Goal: Task Accomplishment & Management: Use online tool/utility

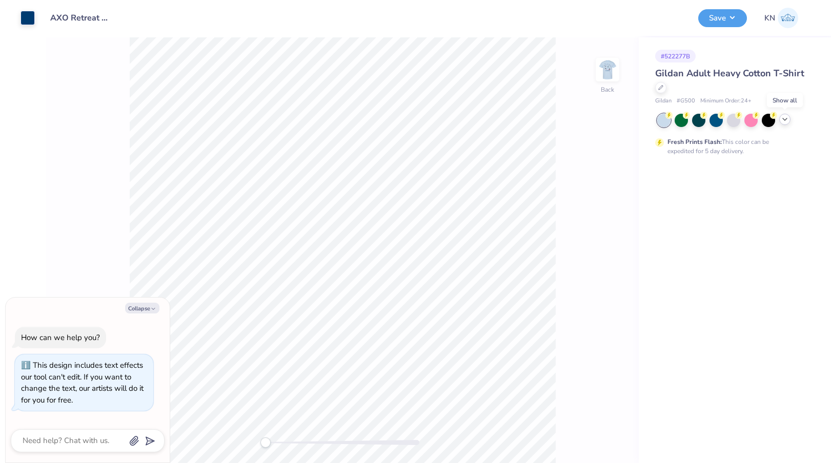
click at [786, 118] on icon at bounding box center [785, 119] width 8 height 8
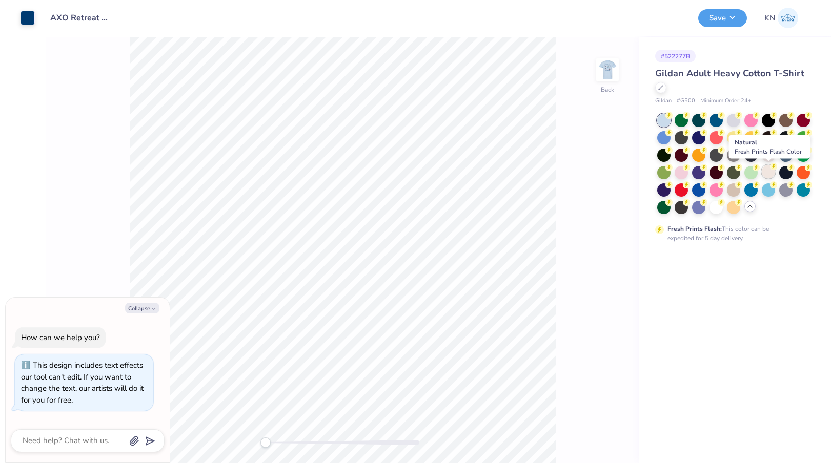
click at [771, 174] on div at bounding box center [768, 171] width 13 height 13
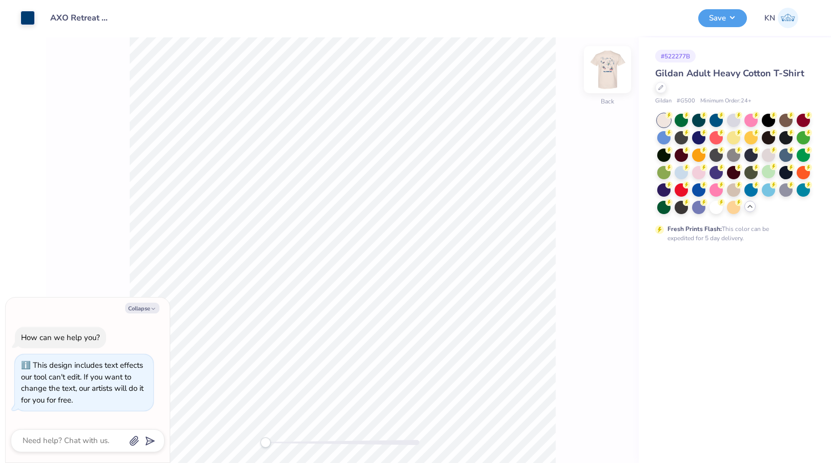
click at [615, 77] on img at bounding box center [607, 69] width 41 height 41
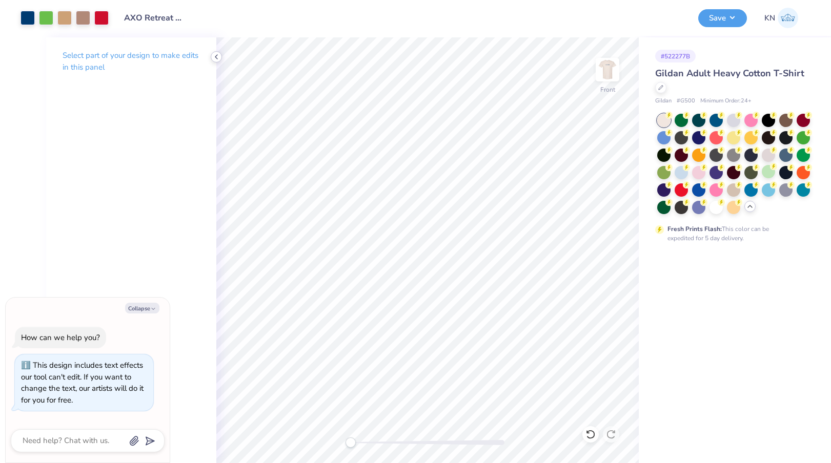
click at [217, 59] on icon at bounding box center [216, 57] width 8 height 8
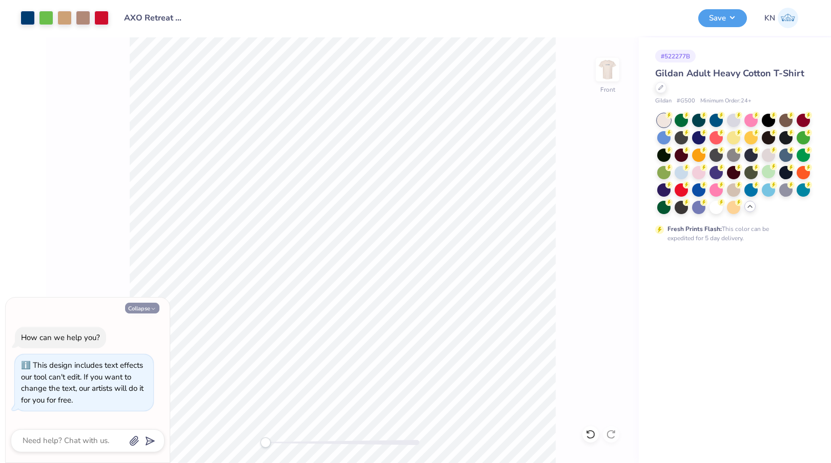
click at [152, 305] on button "Collapse" at bounding box center [142, 308] width 34 height 11
type textarea "x"
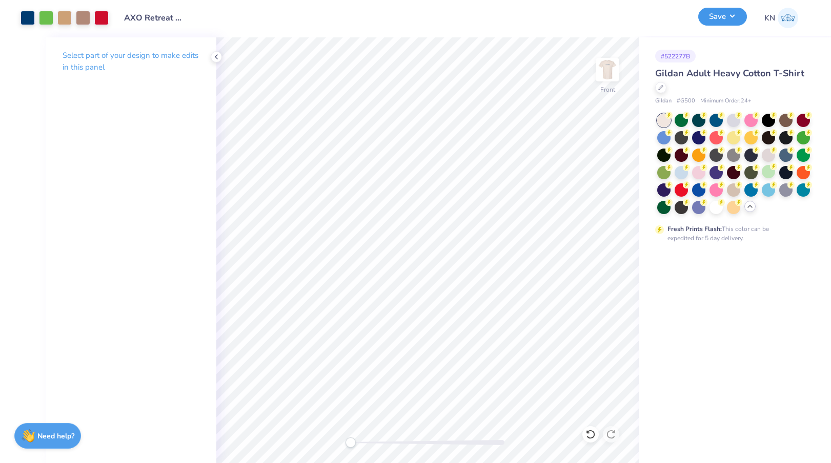
click at [730, 15] on button "Save" at bounding box center [722, 17] width 49 height 18
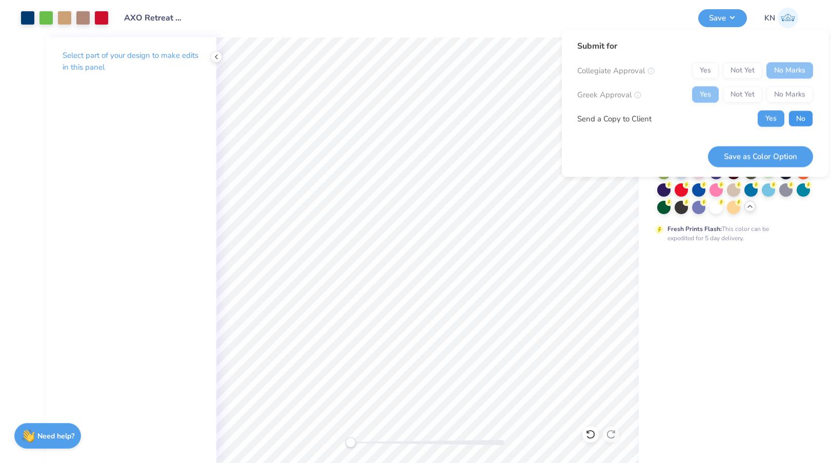
click at [803, 116] on button "No" at bounding box center [801, 119] width 25 height 16
click at [774, 154] on button "Save as Color Option" at bounding box center [760, 156] width 105 height 21
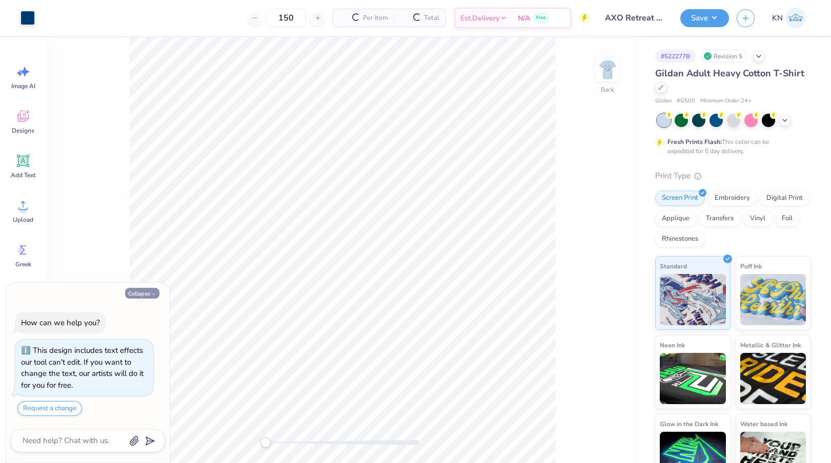
click at [138, 292] on button "Collapse" at bounding box center [142, 293] width 34 height 11
type textarea "x"
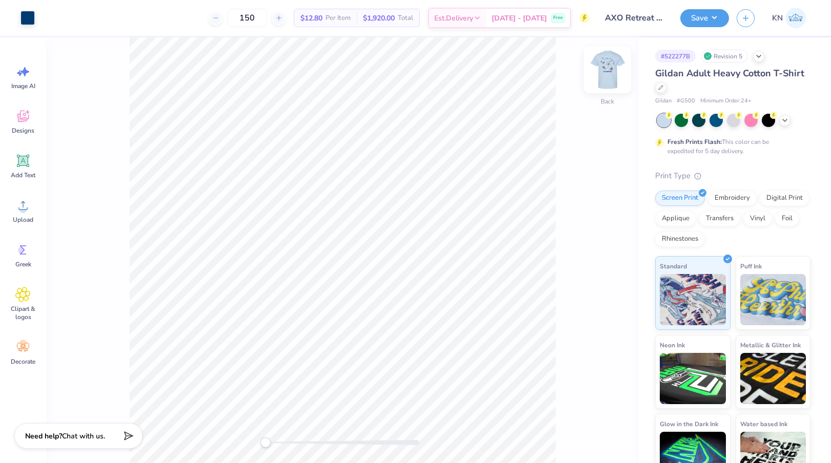
click at [607, 70] on img at bounding box center [607, 69] width 41 height 41
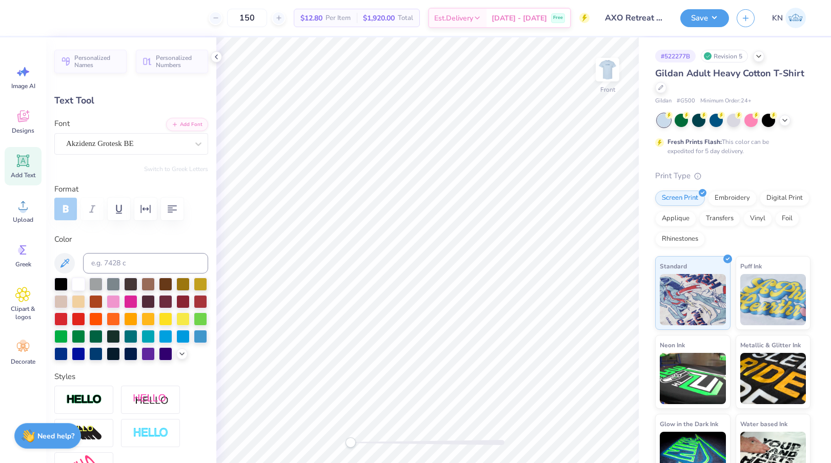
scroll to position [0, 1]
type textarea "RETREAT 2025"
click at [217, 55] on polyline at bounding box center [216, 57] width 2 height 4
click at [215, 58] on icon at bounding box center [216, 57] width 8 height 8
click at [195, 144] on icon at bounding box center [198, 144] width 10 height 10
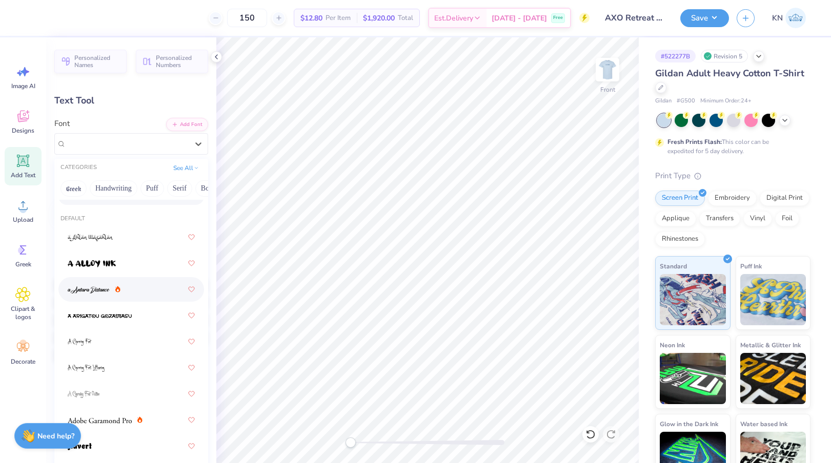
scroll to position [0, 0]
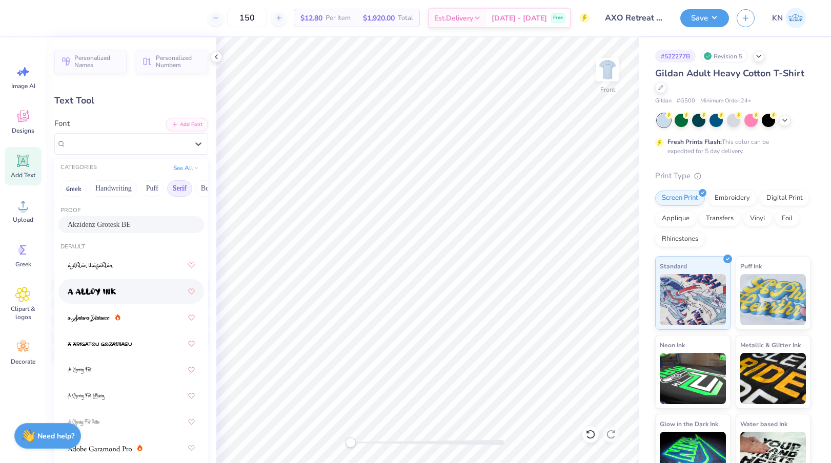
click at [185, 185] on button "Serif" at bounding box center [179, 188] width 25 height 16
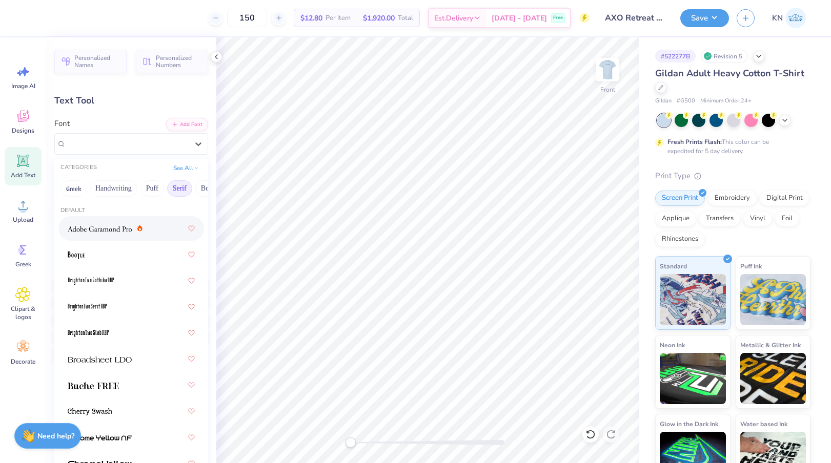
click at [117, 224] on span at bounding box center [100, 229] width 64 height 11
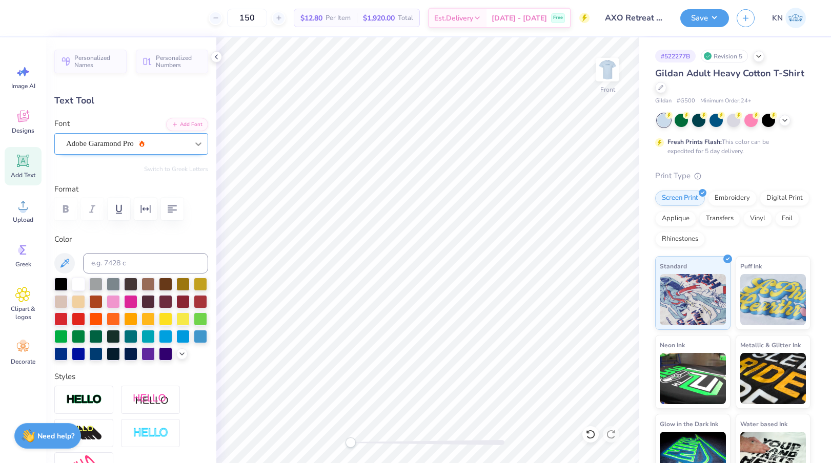
click at [194, 138] on div at bounding box center [198, 144] width 18 height 18
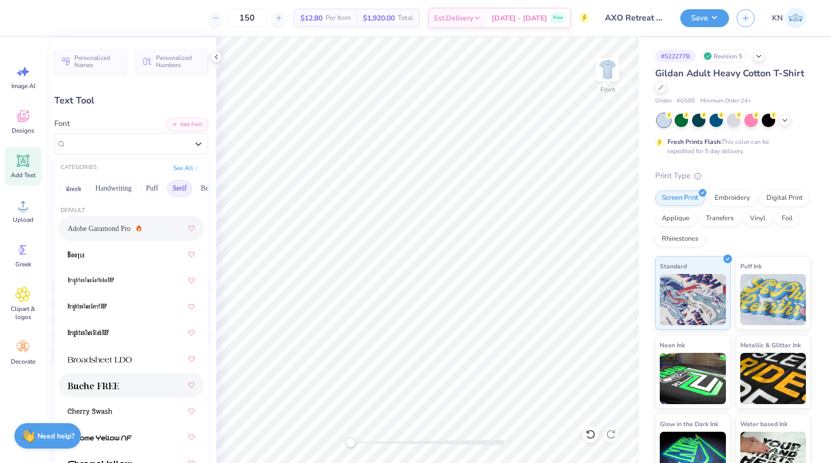
click at [153, 386] on div at bounding box center [131, 385] width 127 height 18
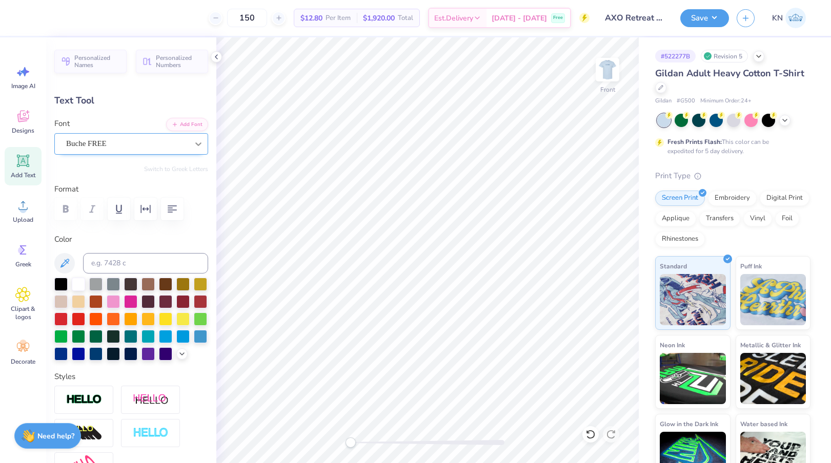
click at [193, 144] on div at bounding box center [198, 144] width 18 height 18
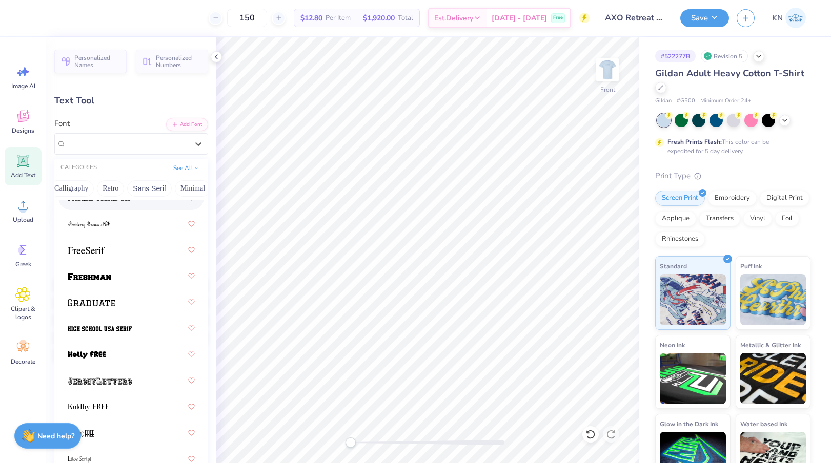
scroll to position [0, 181]
click at [129, 186] on button "Sans Serif" at bounding box center [142, 188] width 45 height 16
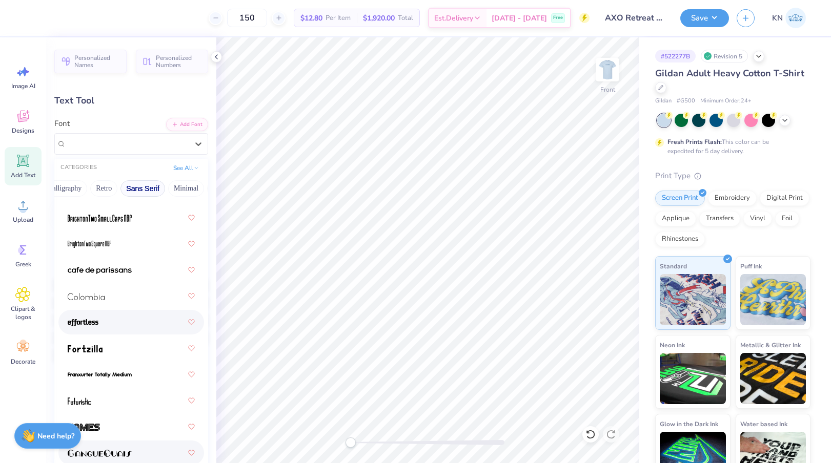
scroll to position [0, 0]
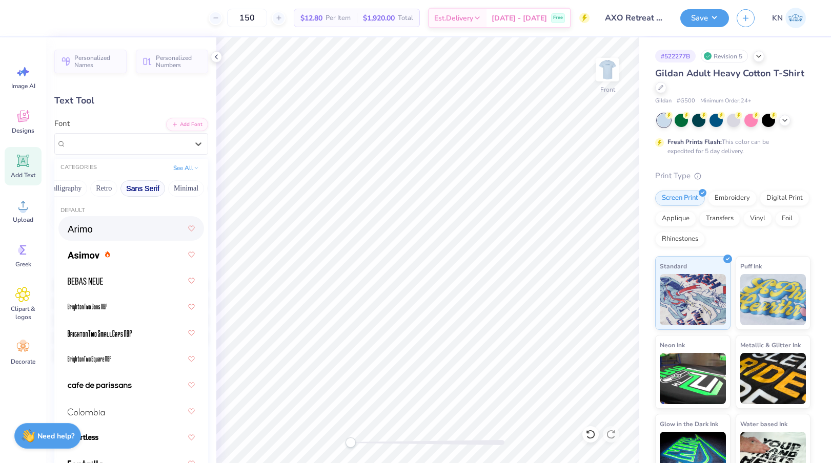
click at [107, 231] on div at bounding box center [131, 228] width 127 height 18
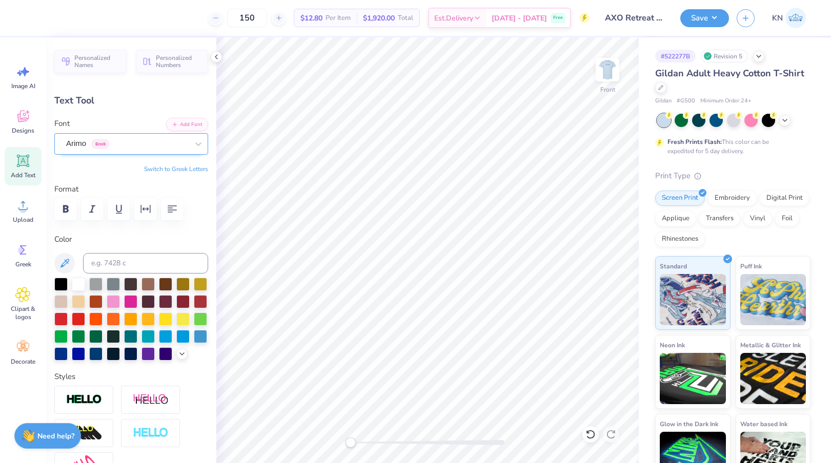
click at [155, 143] on div "Arimo Greek" at bounding box center [127, 144] width 124 height 16
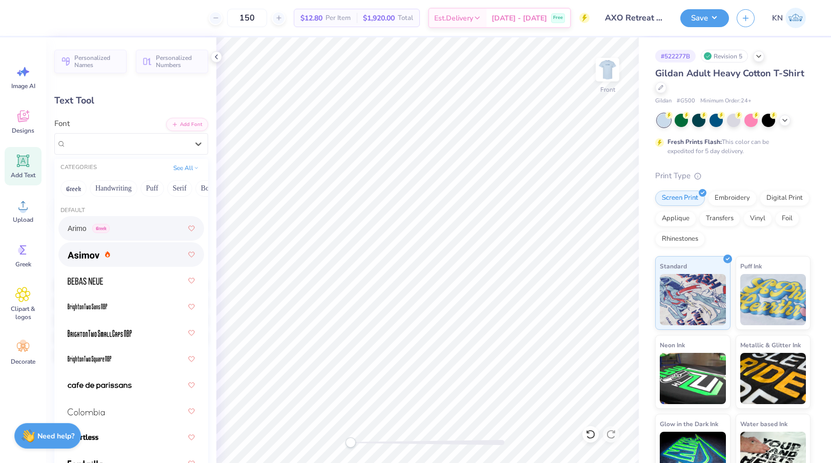
click at [133, 260] on div at bounding box center [131, 255] width 127 height 18
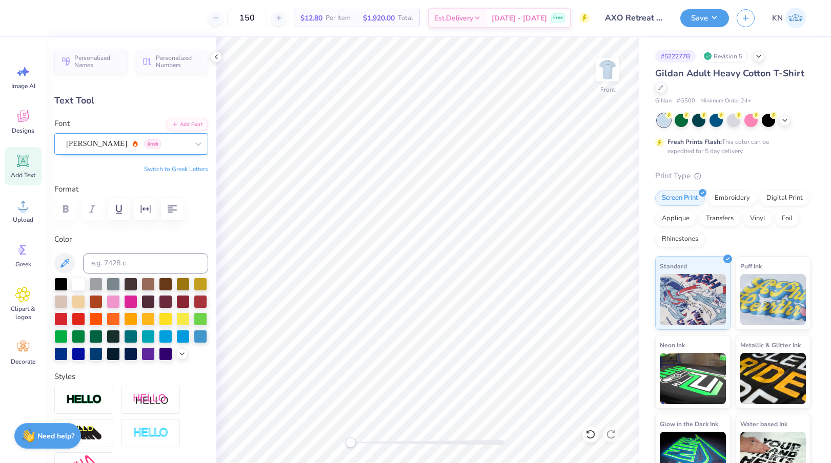
click at [144, 144] on div "Asimov Greek" at bounding box center [127, 144] width 124 height 16
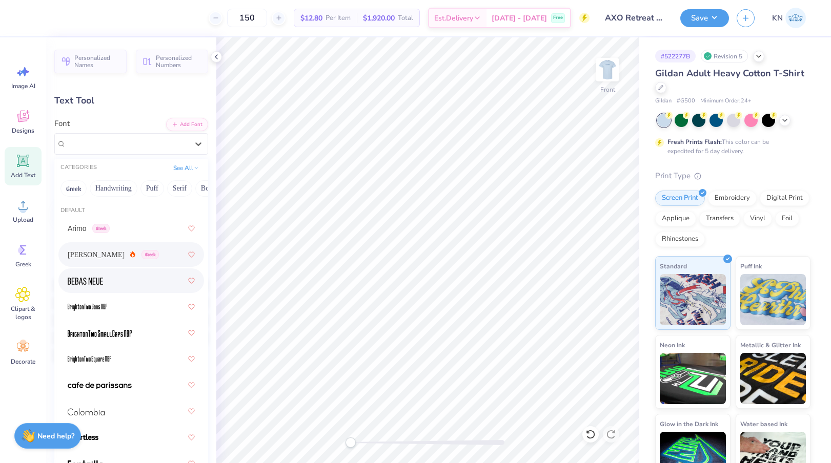
click at [135, 287] on div at bounding box center [131, 281] width 127 height 18
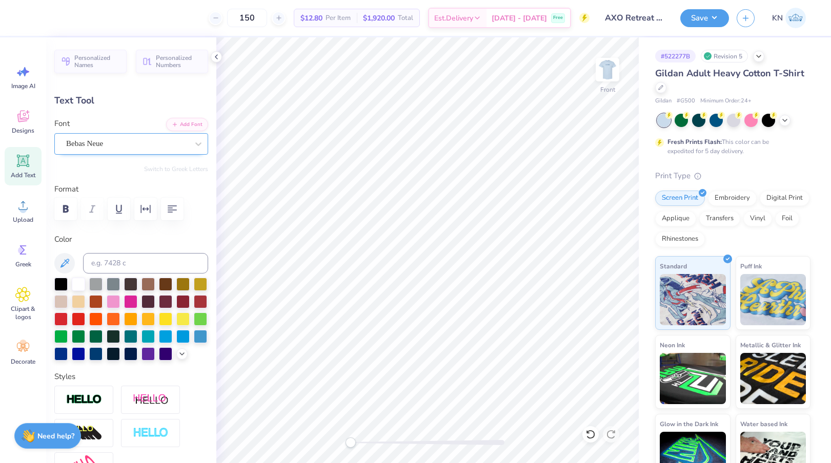
click at [148, 140] on div "Bebas Neue" at bounding box center [127, 144] width 124 height 16
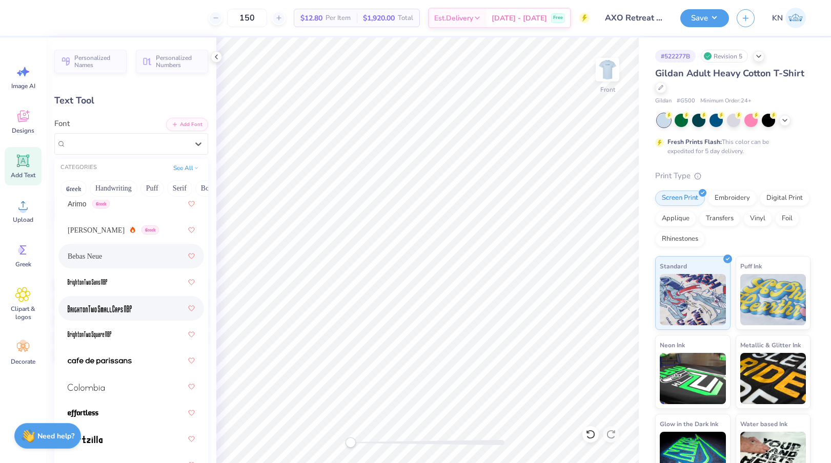
scroll to position [30, 0]
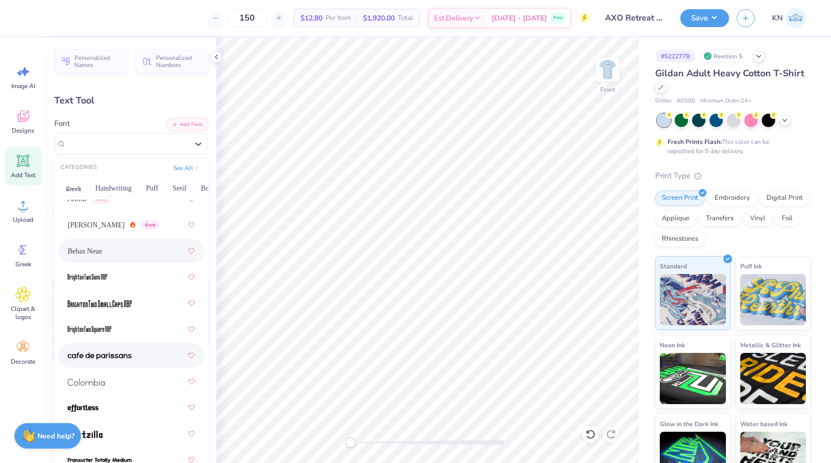
click at [155, 353] on div at bounding box center [131, 356] width 127 height 18
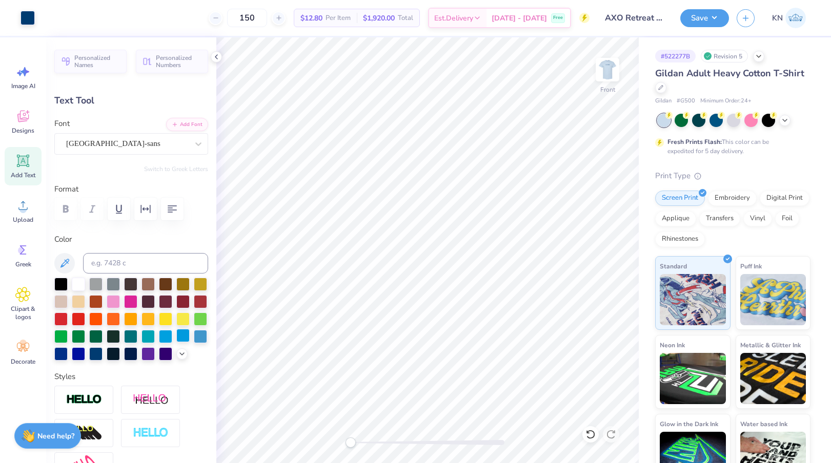
type input "3.20"
type input "0.36"
type input "15.29"
click at [175, 142] on div "cafe de paris-sans" at bounding box center [127, 144] width 124 height 16
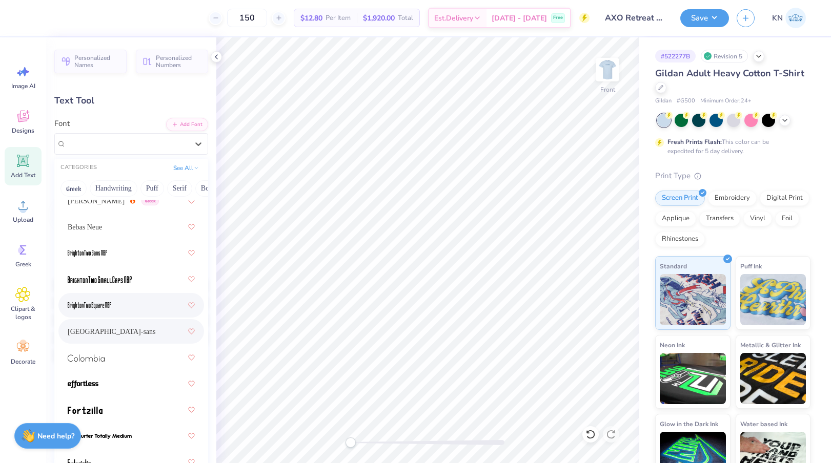
scroll to position [64, 0]
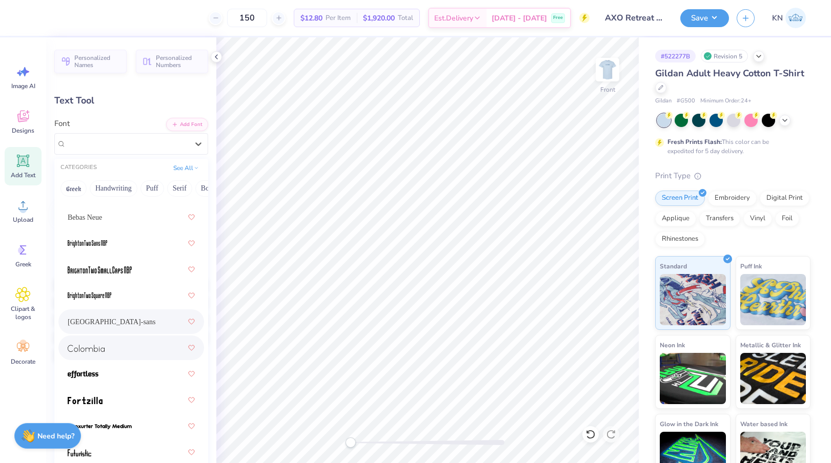
click at [147, 347] on div at bounding box center [131, 348] width 127 height 18
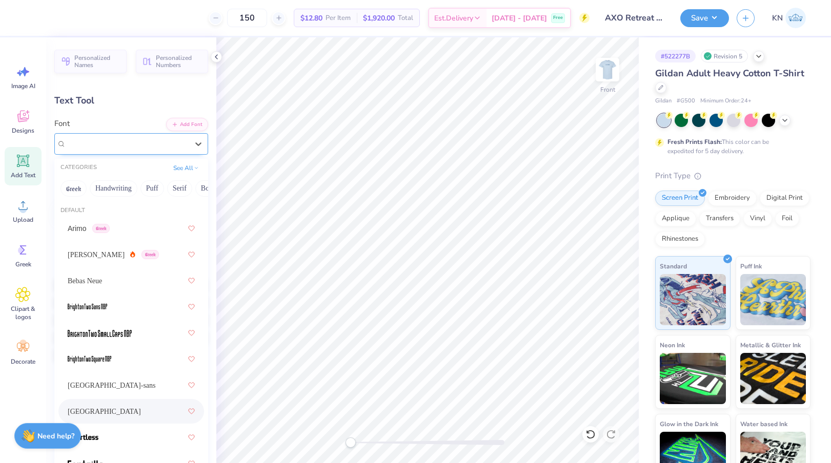
click at [145, 147] on div "Colombia" at bounding box center [127, 144] width 124 height 16
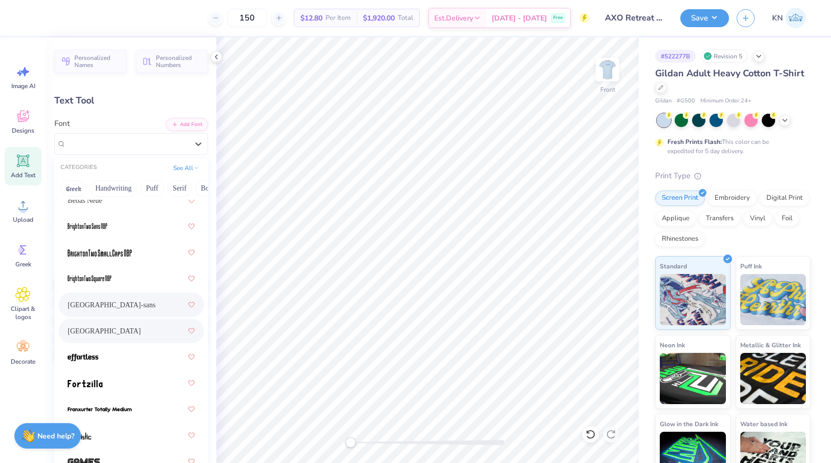
scroll to position [82, 0]
click at [154, 354] on div at bounding box center [131, 356] width 127 height 18
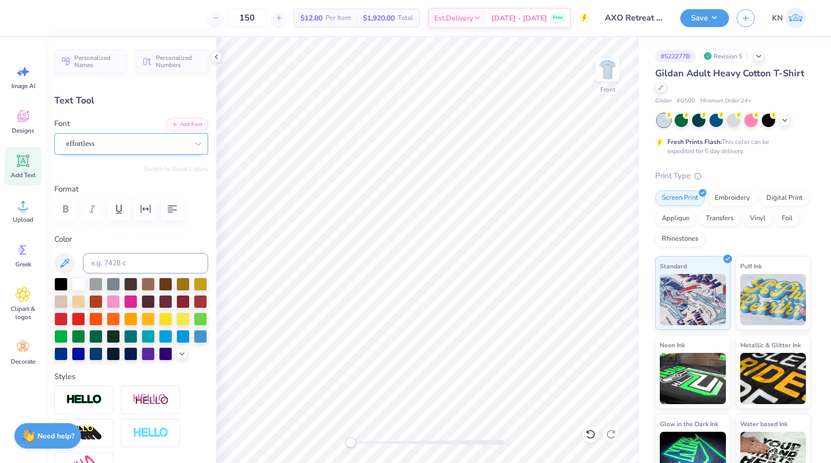
click at [136, 144] on div "effortless" at bounding box center [127, 144] width 124 height 16
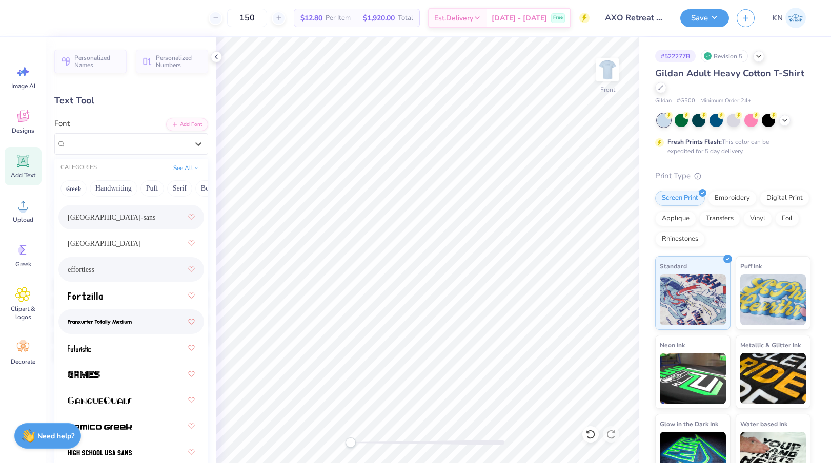
scroll to position [169, 0]
click at [150, 345] on div at bounding box center [131, 347] width 127 height 18
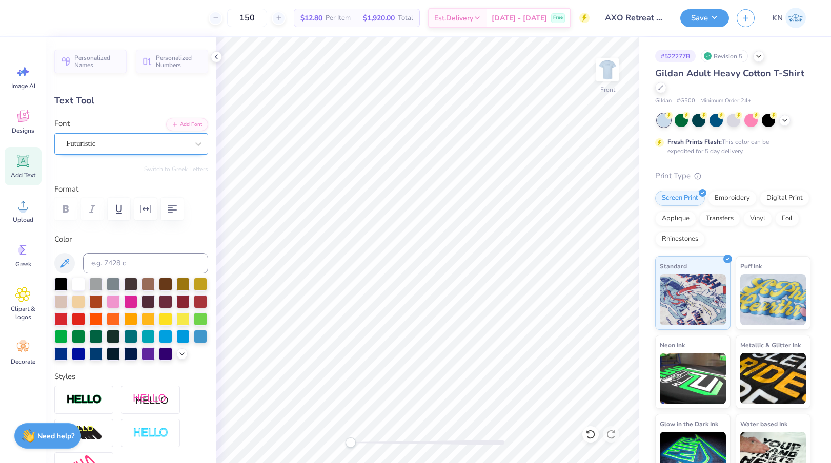
click at [148, 140] on div "Futuristic" at bounding box center [127, 144] width 124 height 16
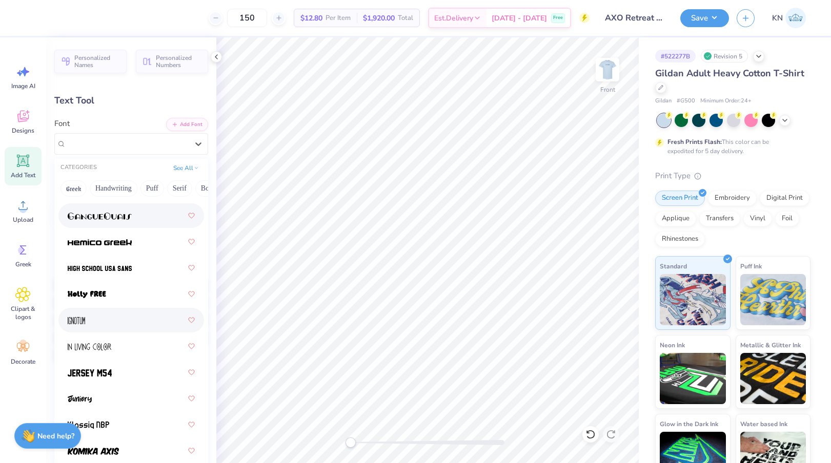
scroll to position [353, 0]
click at [154, 345] on div at bounding box center [131, 346] width 127 height 18
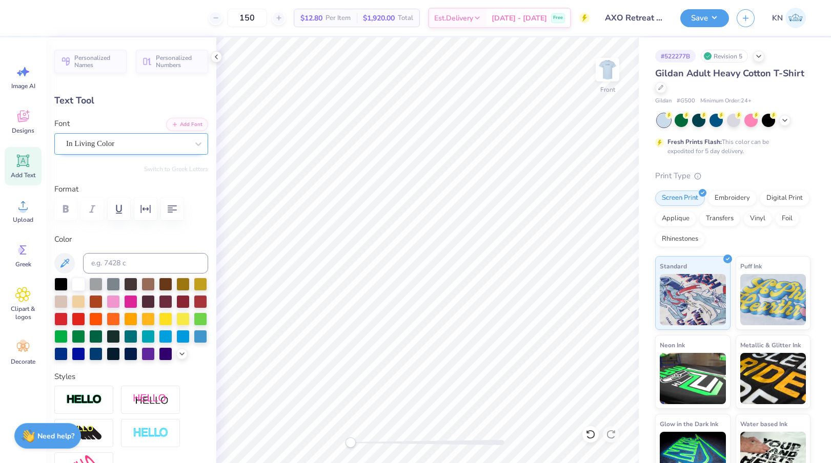
click at [152, 147] on div "In Living Color" at bounding box center [127, 144] width 124 height 16
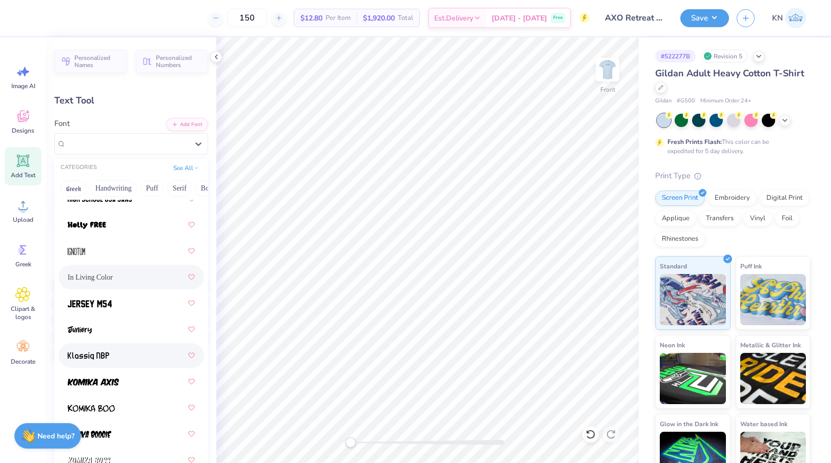
scroll to position [429, 0]
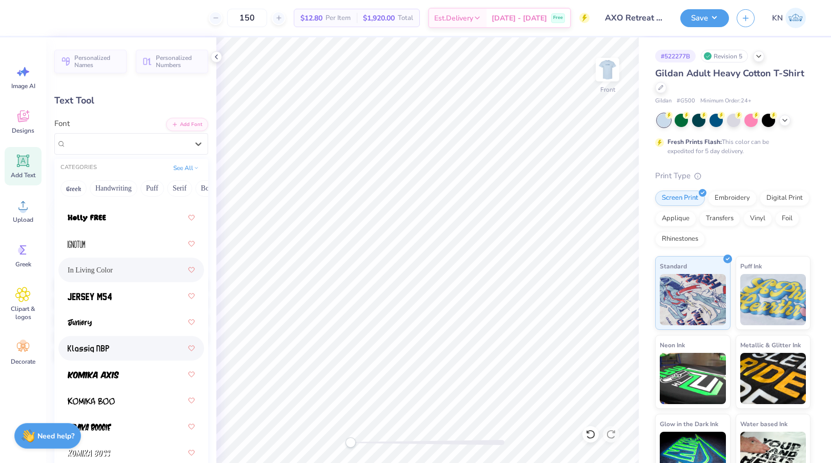
click at [161, 352] on div at bounding box center [131, 348] width 127 height 18
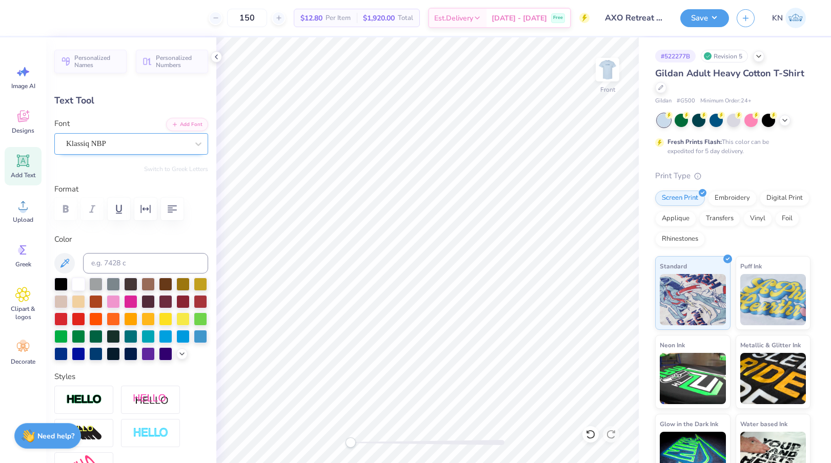
click at [152, 149] on div "Klassiq NBP" at bounding box center [127, 144] width 124 height 16
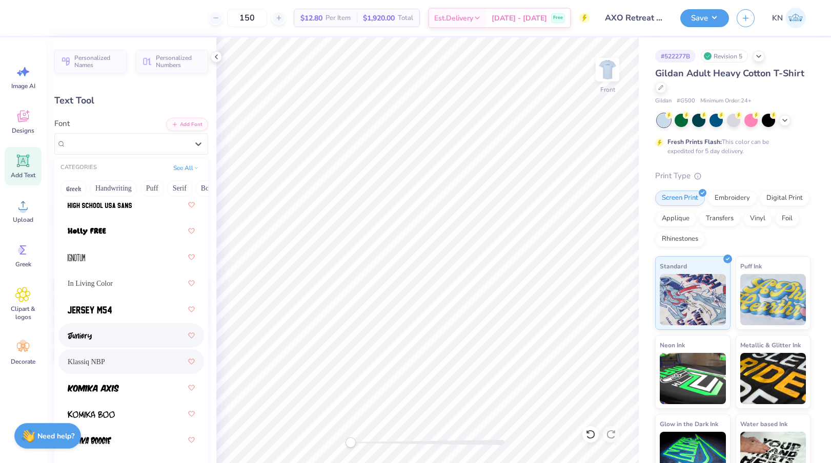
scroll to position [417, 0]
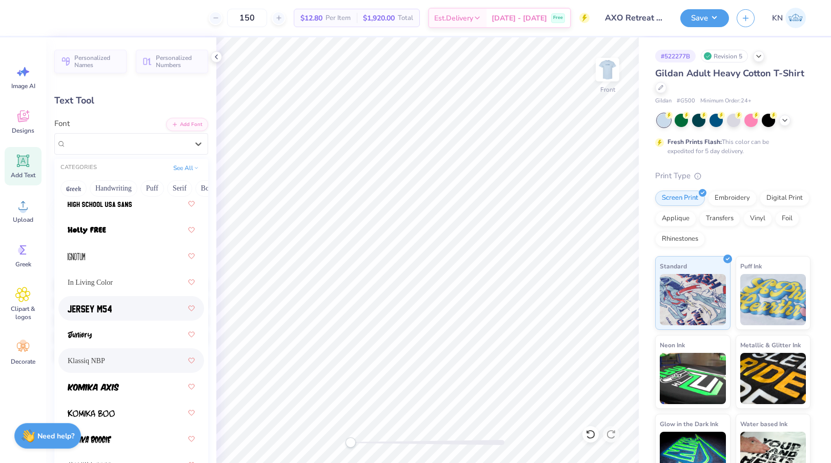
click at [154, 307] on div at bounding box center [131, 308] width 127 height 18
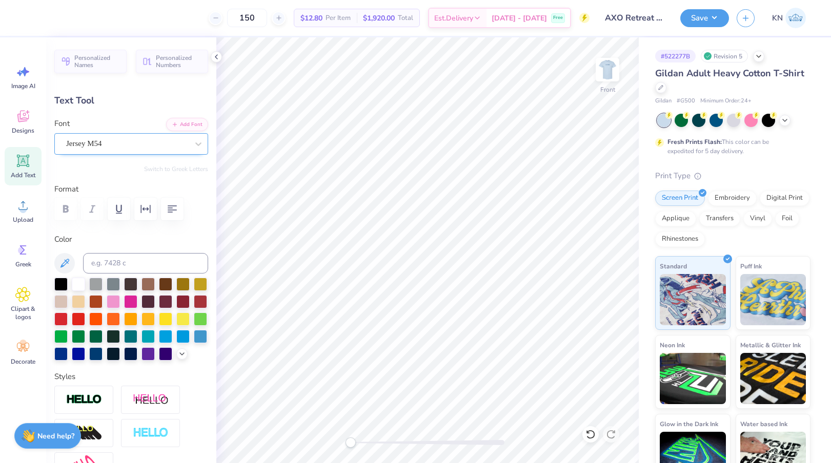
click at [153, 140] on div "Jersey M54" at bounding box center [127, 144] width 124 height 16
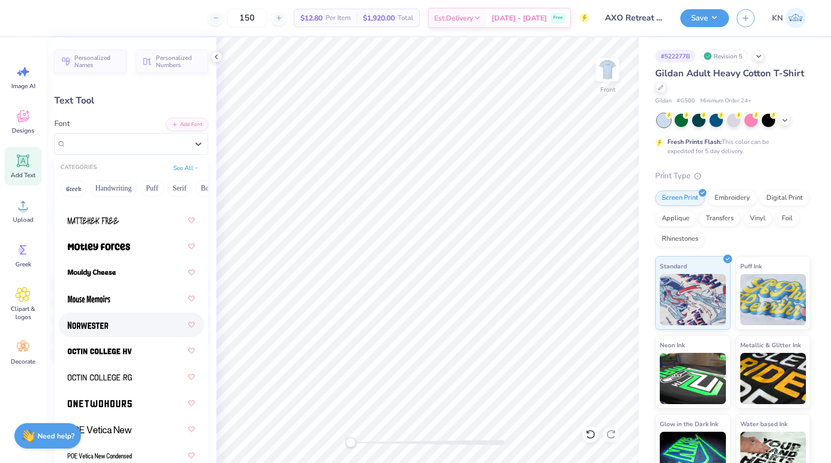
scroll to position [1213, 0]
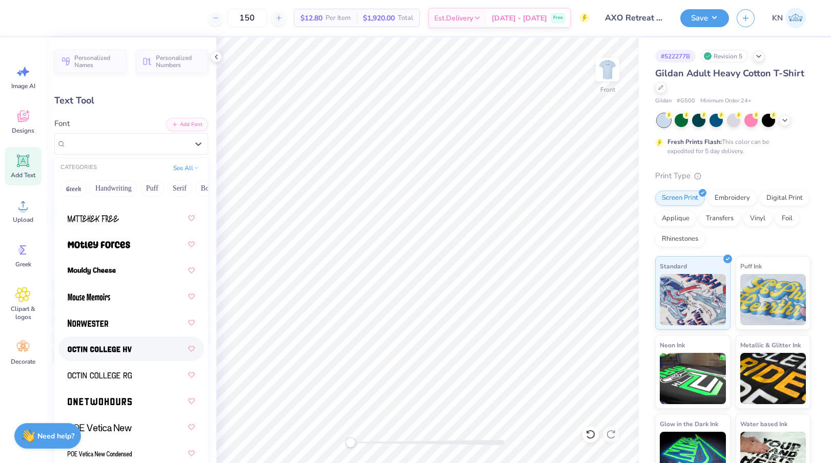
click at [153, 348] on div at bounding box center [131, 349] width 127 height 18
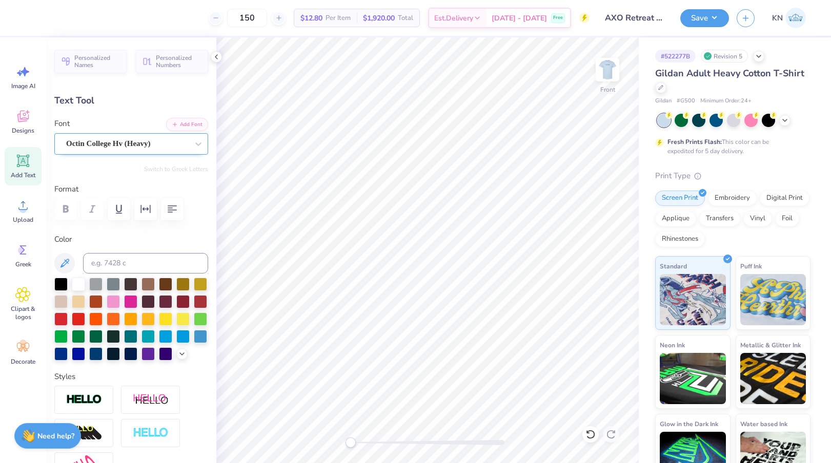
click at [186, 148] on div "Octin College Hv (Heavy)" at bounding box center [127, 144] width 124 height 16
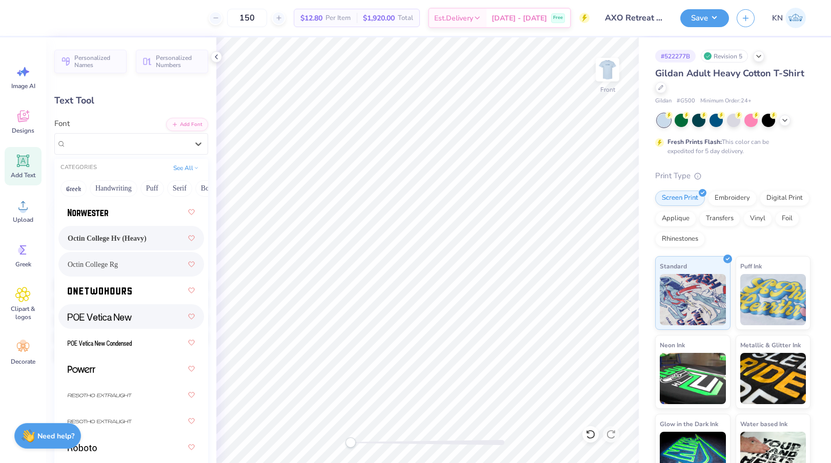
scroll to position [1322, 0]
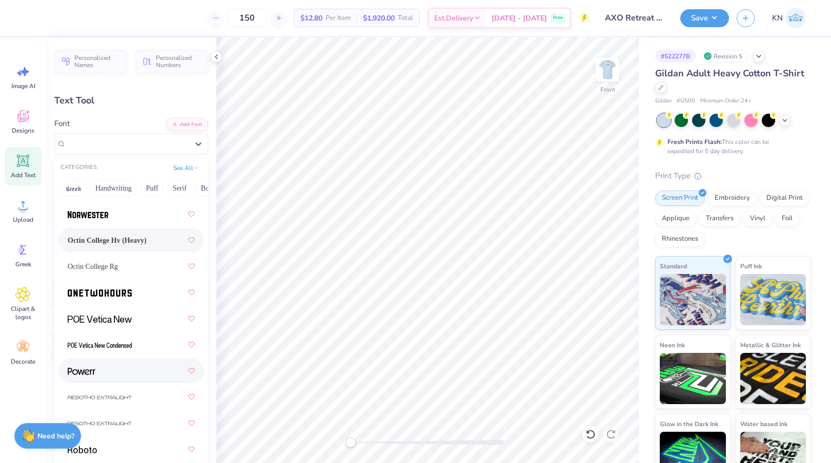
click at [158, 366] on div at bounding box center [131, 371] width 127 height 18
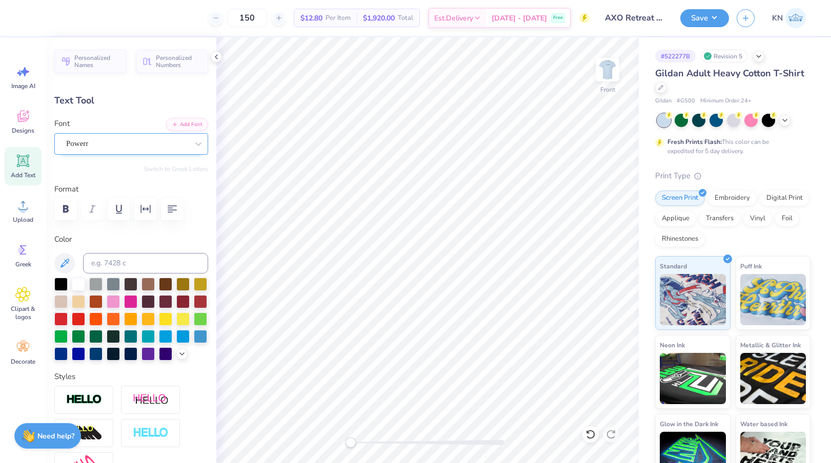
click at [178, 146] on div "Powerr" at bounding box center [127, 144] width 124 height 16
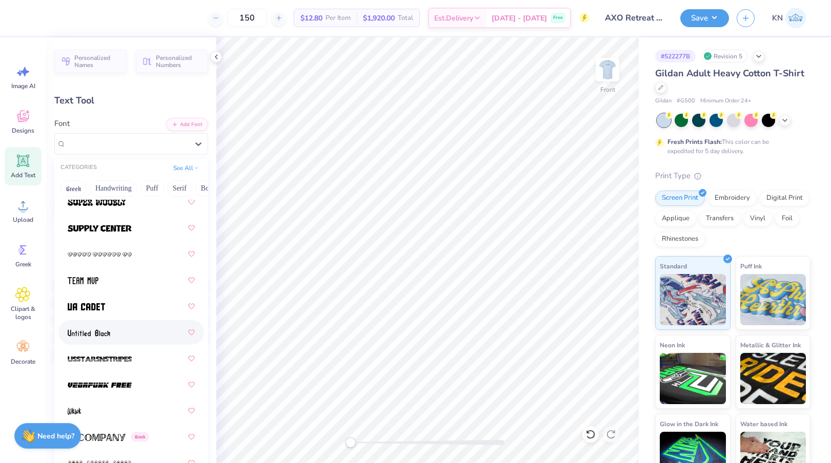
scroll to position [1860, 0]
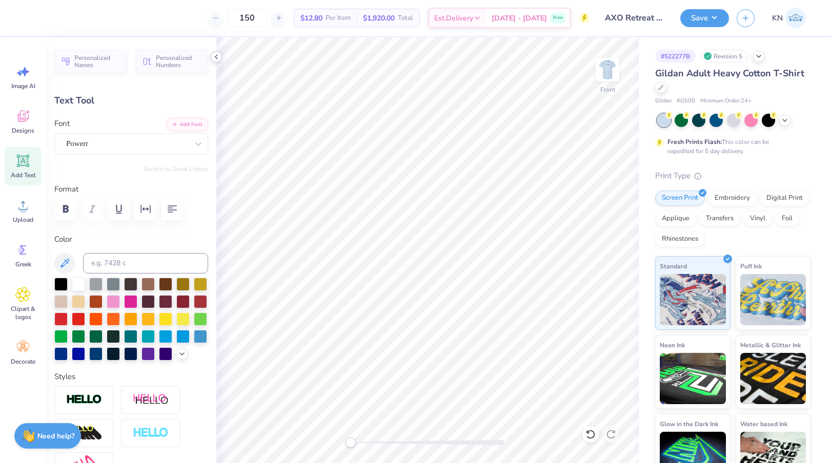
click at [218, 59] on icon at bounding box center [216, 57] width 8 height 8
type input "3.83"
type input "0.51"
type input "15.22"
type input "4.48"
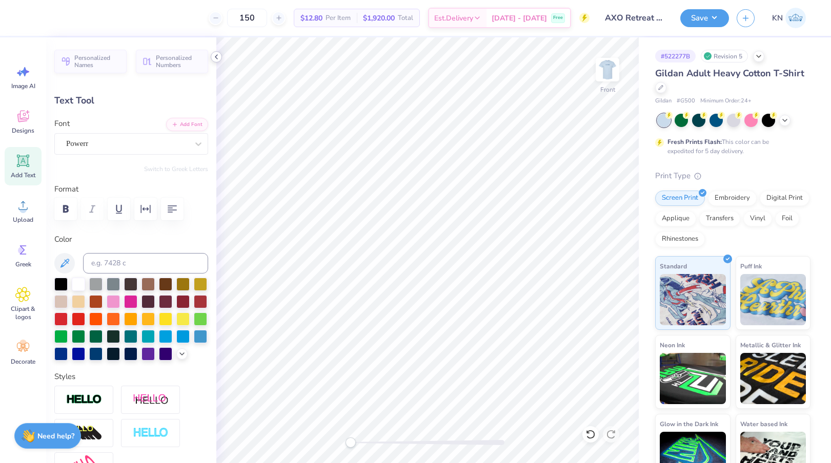
type input "0.60"
click at [608, 71] on img at bounding box center [607, 69] width 41 height 41
type input "7.04"
type input "0.57"
type input "4.32"
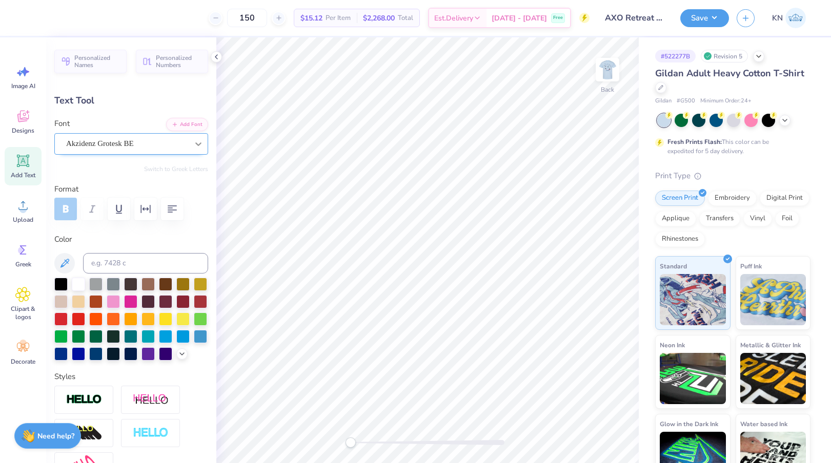
click at [190, 151] on div at bounding box center [198, 144] width 18 height 18
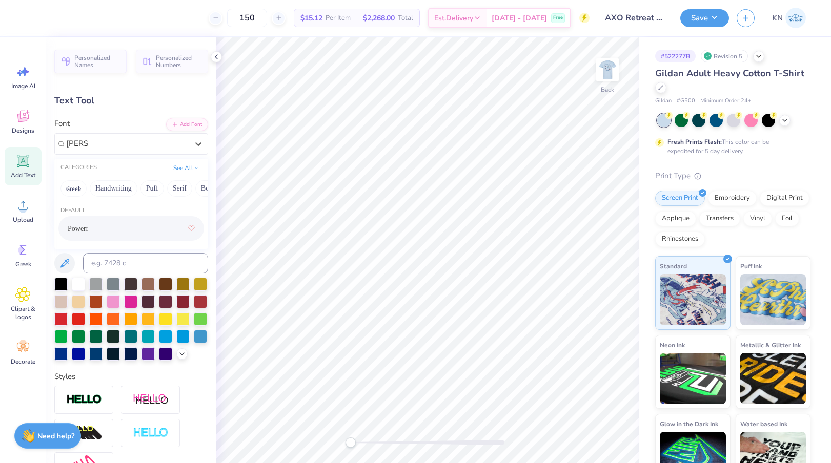
click at [125, 228] on div "Powerr" at bounding box center [131, 228] width 127 height 18
type input "powe"
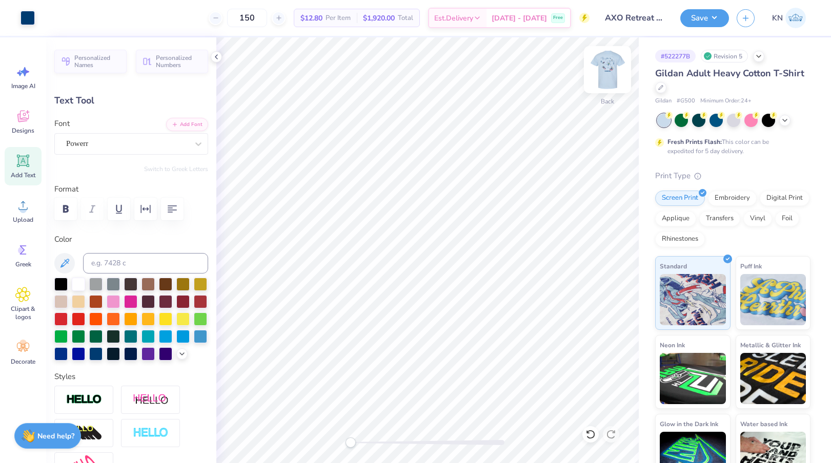
click at [595, 71] on div at bounding box center [607, 69] width 47 height 47
click at [602, 73] on img at bounding box center [607, 69] width 41 height 41
click at [604, 71] on img at bounding box center [607, 69] width 41 height 41
type input "4.48"
type input "0.60"
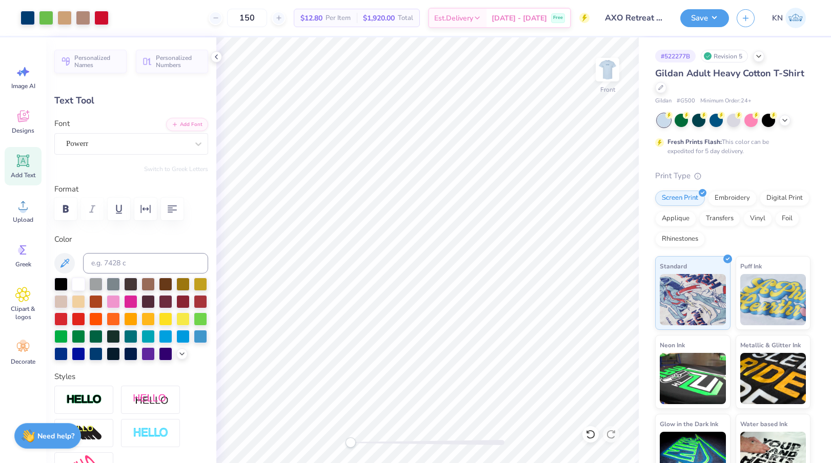
type input "14.86"
click at [190, 149] on div at bounding box center [198, 144] width 18 height 18
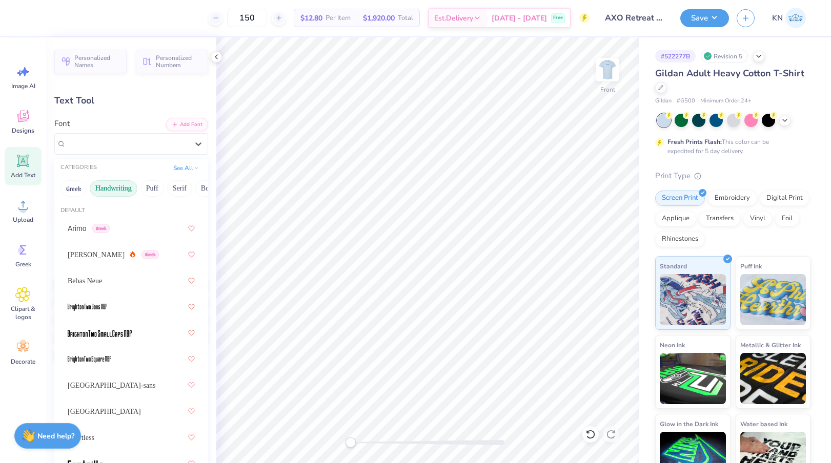
click at [118, 190] on button "Handwriting" at bounding box center [114, 188] width 48 height 16
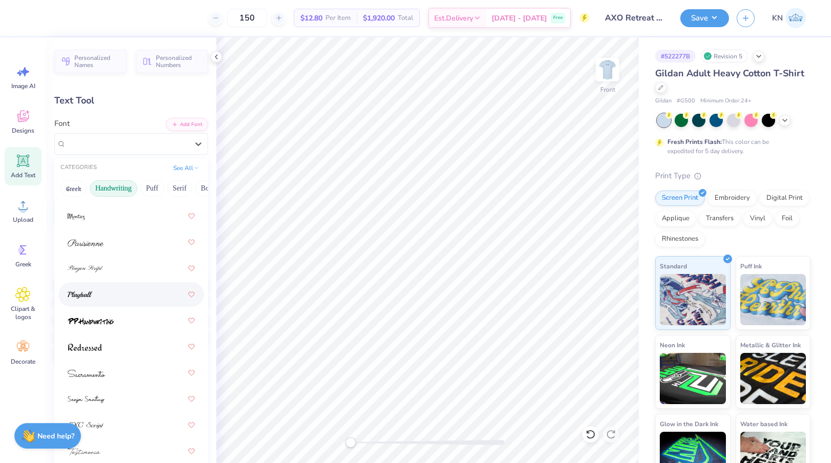
scroll to position [448, 0]
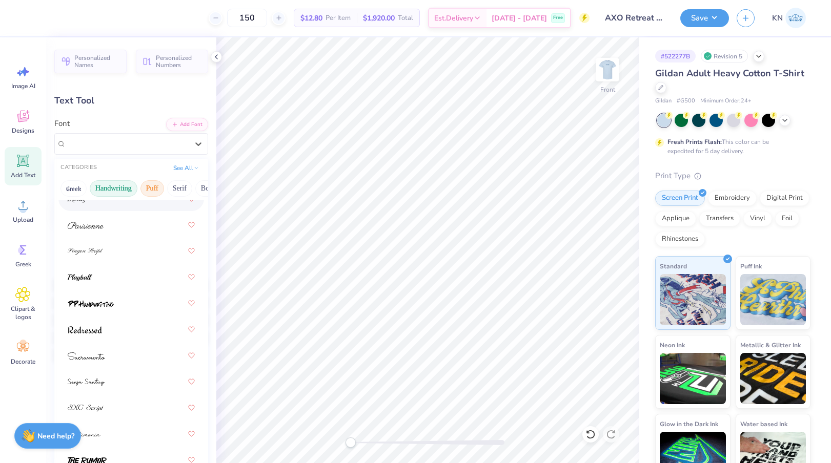
click at [153, 192] on button "Puff" at bounding box center [152, 188] width 24 height 16
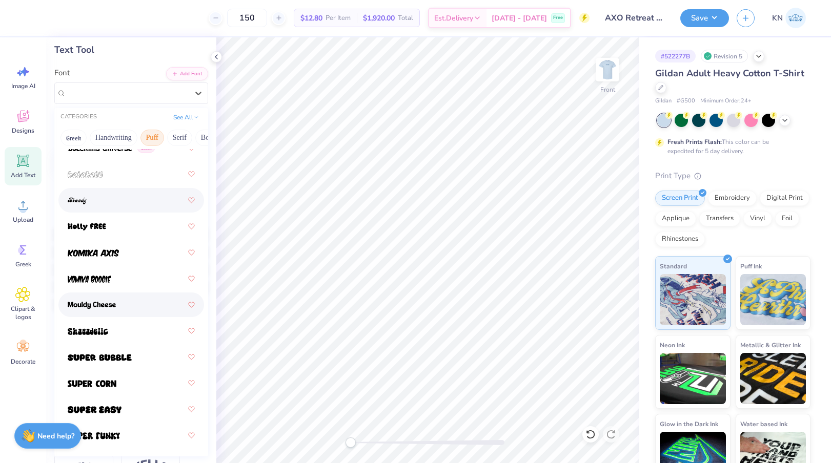
scroll to position [0, 0]
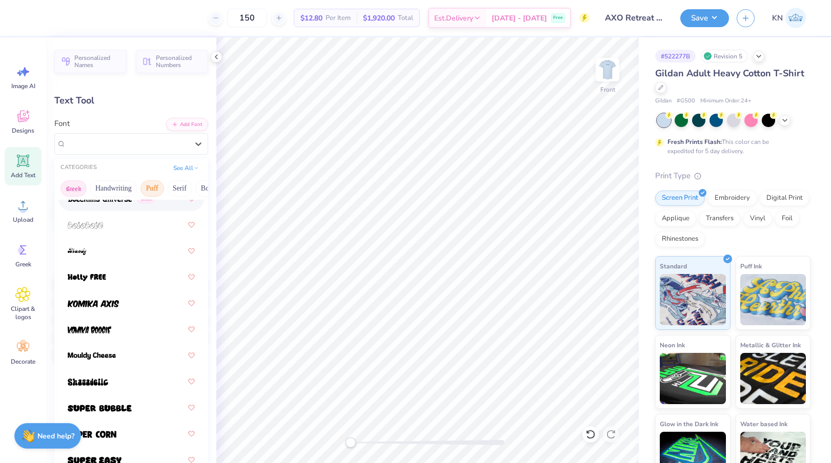
click at [75, 186] on button "Greek" at bounding box center [73, 188] width 26 height 16
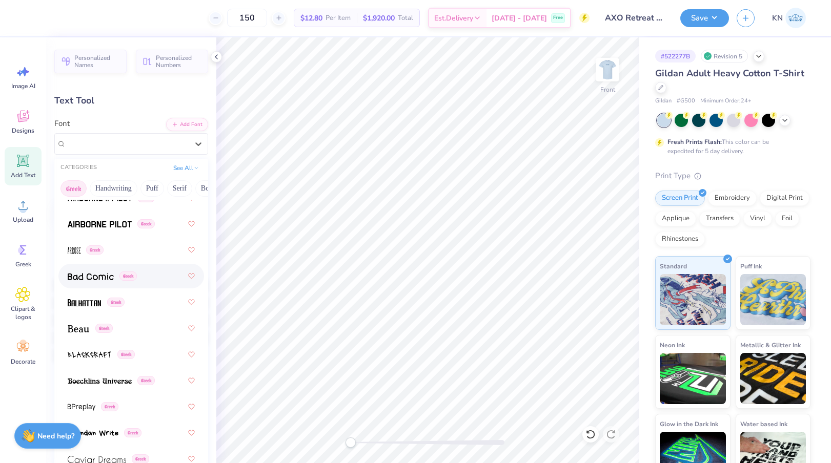
scroll to position [89, 0]
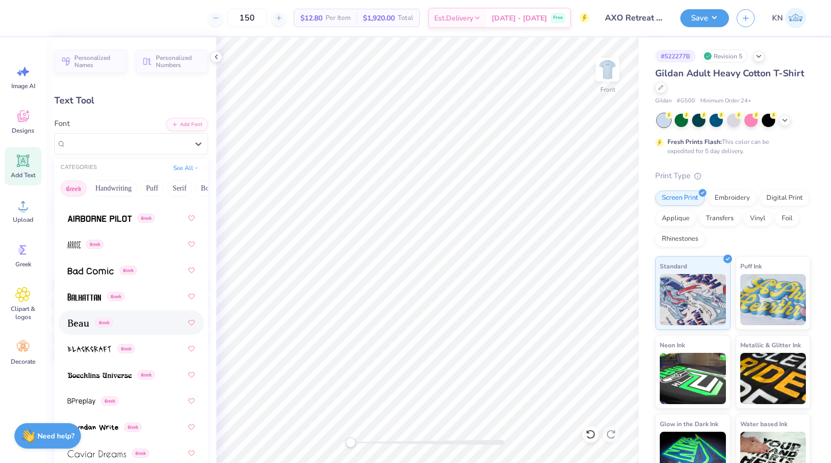
click at [157, 321] on div "Greek" at bounding box center [131, 323] width 127 height 18
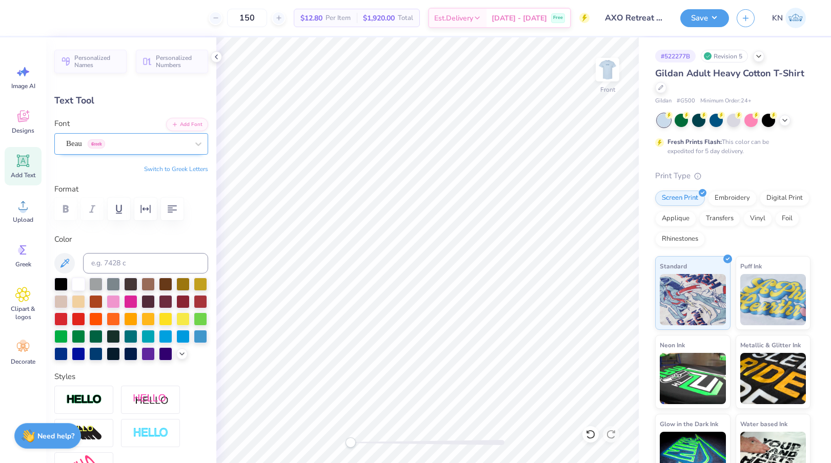
click at [155, 151] on div "Beau Greek" at bounding box center [127, 144] width 124 height 16
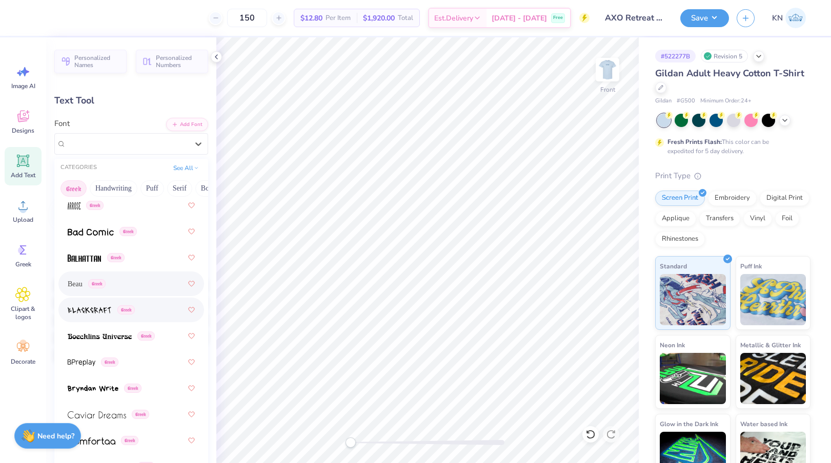
scroll to position [144, 0]
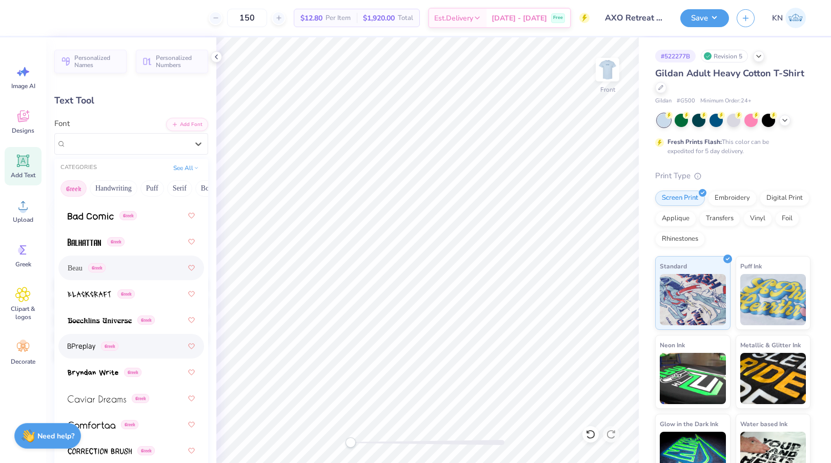
click at [164, 352] on div "Greek" at bounding box center [131, 346] width 127 height 18
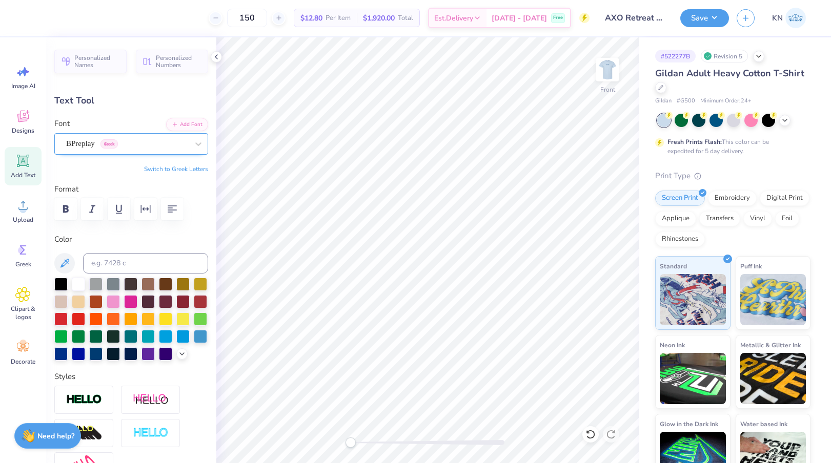
click at [144, 144] on div "BPreplay Greek" at bounding box center [127, 144] width 124 height 16
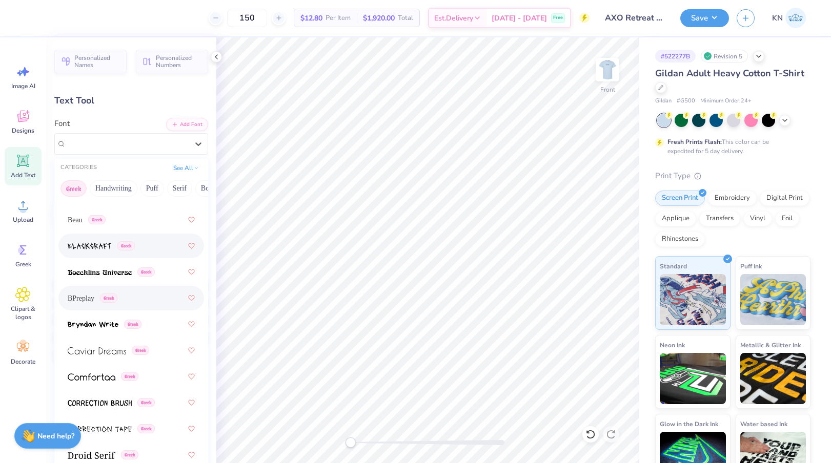
scroll to position [196, 0]
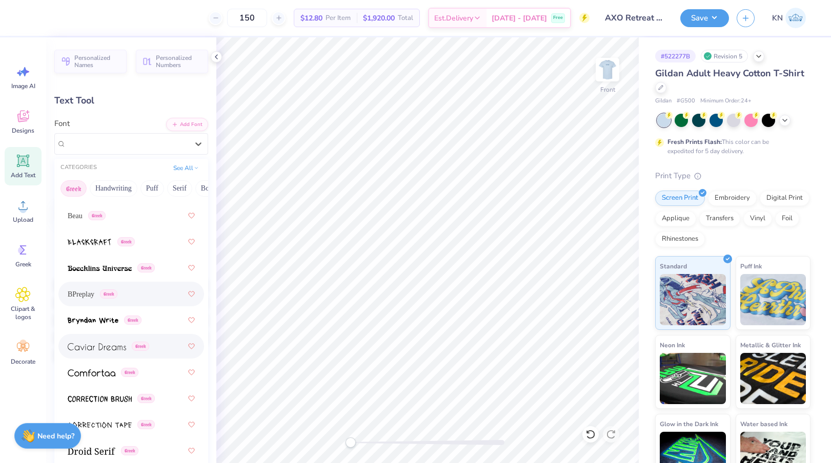
click at [162, 346] on div "Greek" at bounding box center [131, 346] width 127 height 18
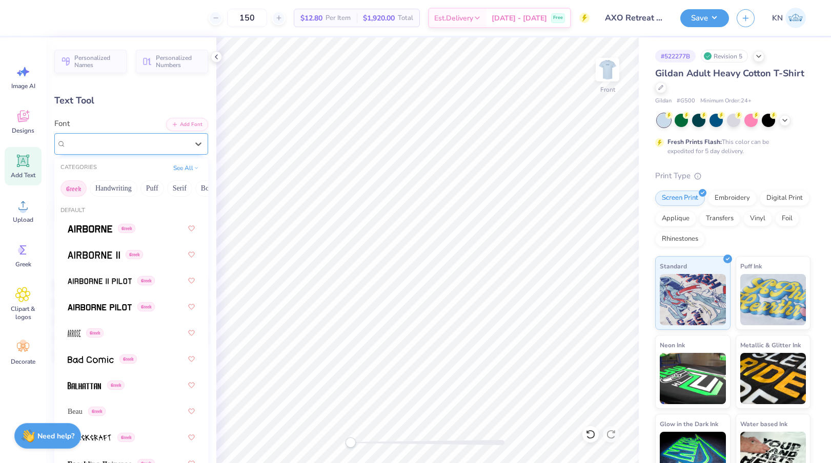
click at [157, 143] on div "Caviar Dreams Greek" at bounding box center [127, 144] width 124 height 16
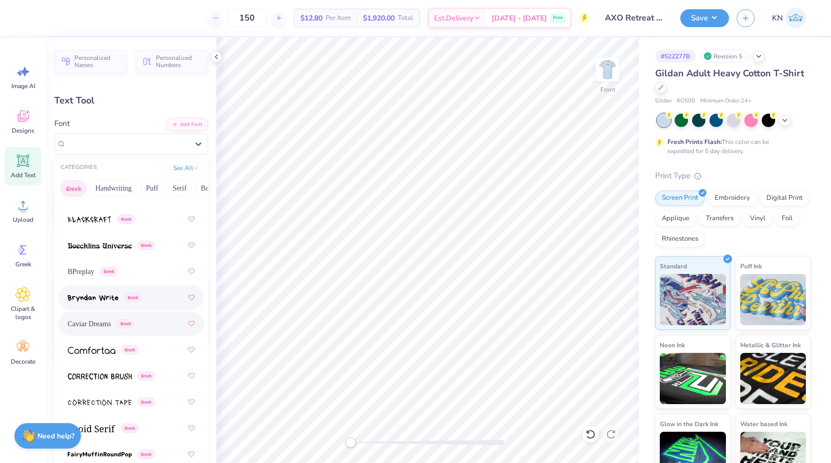
scroll to position [236, 0]
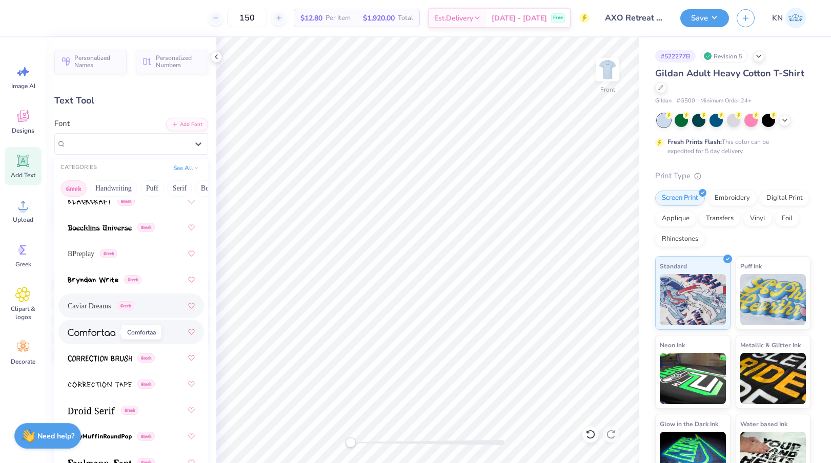
click at [93, 335] on img at bounding box center [92, 332] width 48 height 7
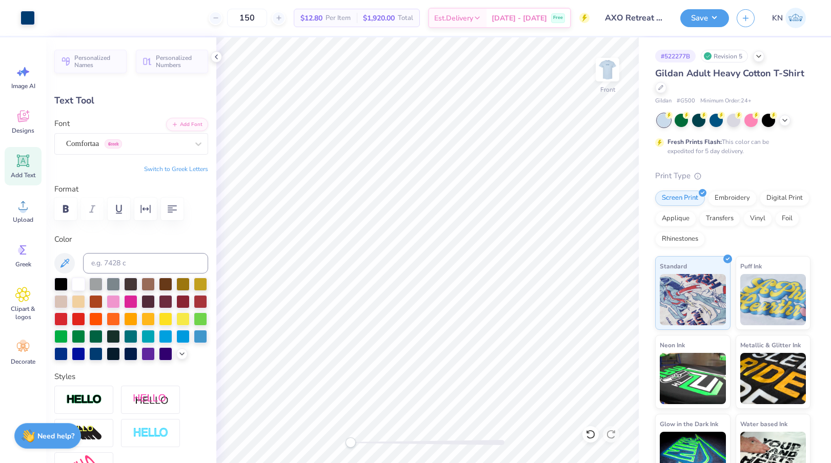
type input "5.68"
type input "0.65"
type input "14.83"
type input "5.03"
type input "0.58"
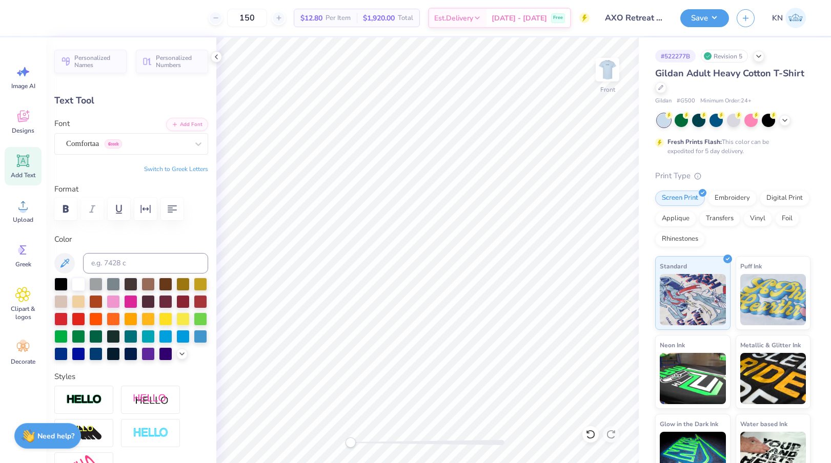
type input "14.91"
click at [203, 146] on icon at bounding box center [198, 144] width 10 height 10
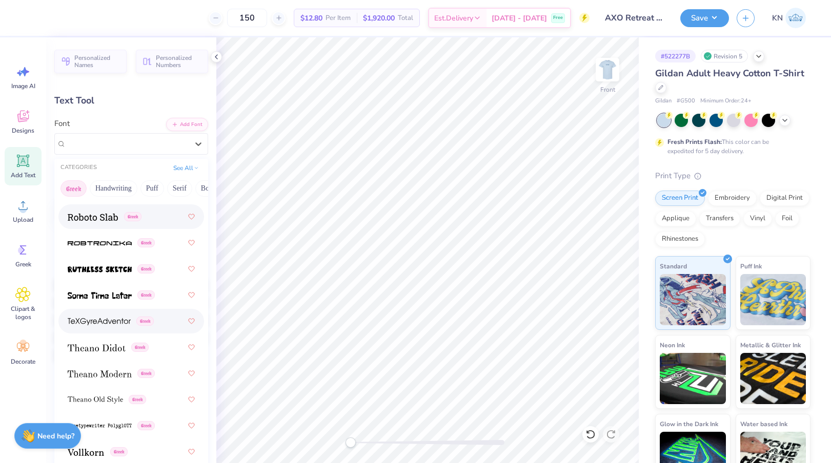
scroll to position [928, 0]
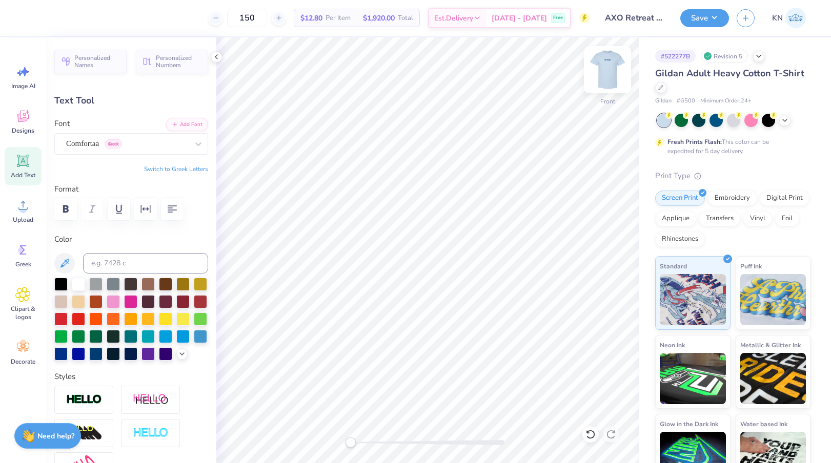
click at [610, 72] on img at bounding box center [607, 69] width 41 height 41
type input "5.11"
type input "0.59"
type input "13.32"
type input "5.64"
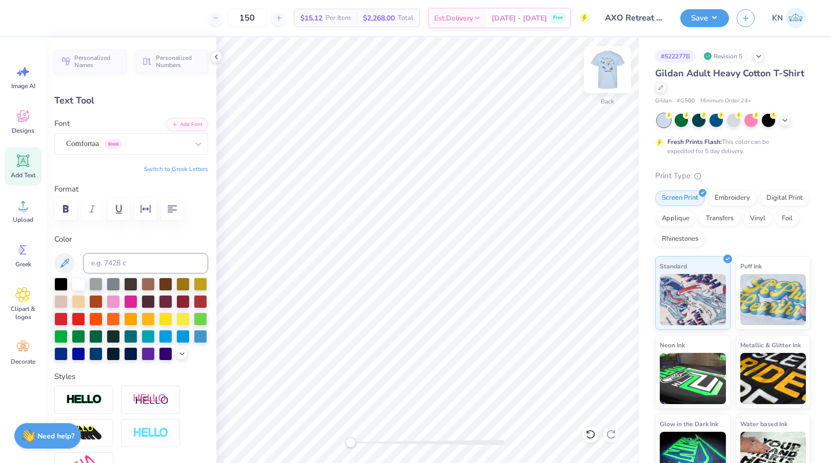
type input "0.55"
type input "4.33"
click at [157, 142] on div "Powerr" at bounding box center [127, 144] width 124 height 16
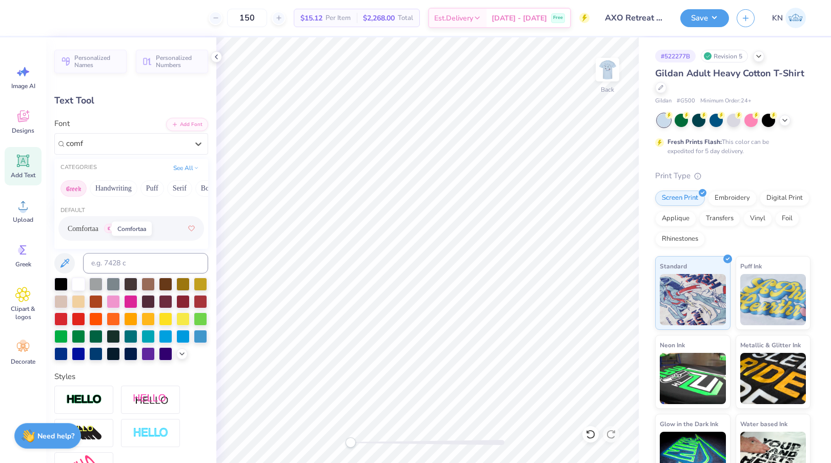
click at [98, 227] on span "Comfortaa" at bounding box center [83, 229] width 31 height 11
type input "comf"
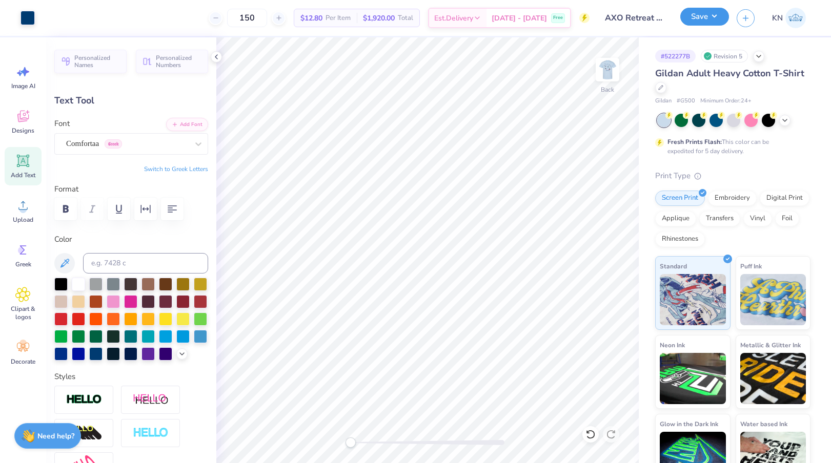
click at [712, 18] on button "Save" at bounding box center [704, 17] width 49 height 18
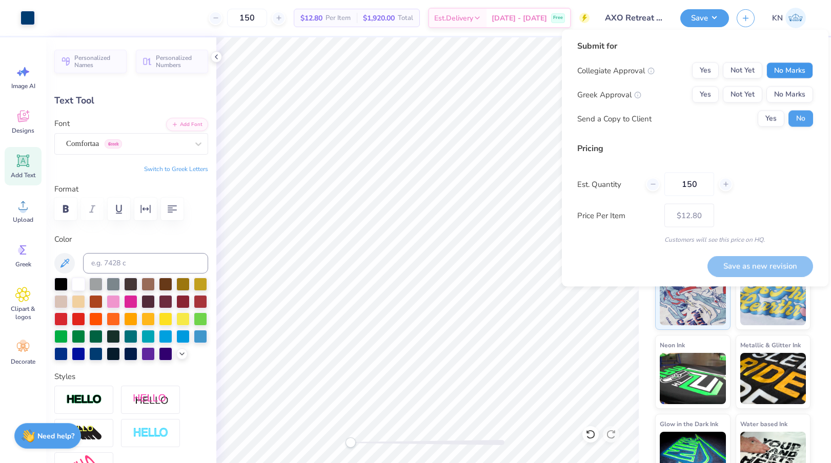
click at [786, 63] on button "No Marks" at bounding box center [789, 71] width 47 height 16
click at [700, 92] on button "Yes" at bounding box center [705, 95] width 27 height 16
click at [787, 266] on button "Save as new revision" at bounding box center [761, 266] width 106 height 21
type input "$12.80"
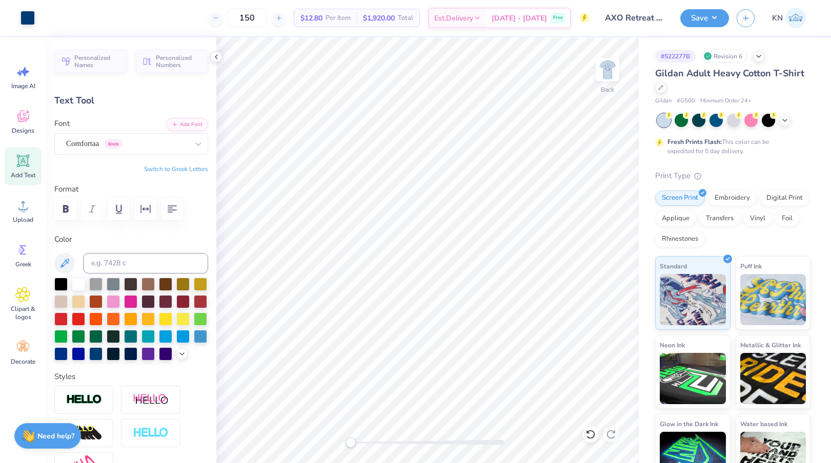
click at [170, 169] on button "Switch to Greek Letters" at bounding box center [176, 169] width 64 height 8
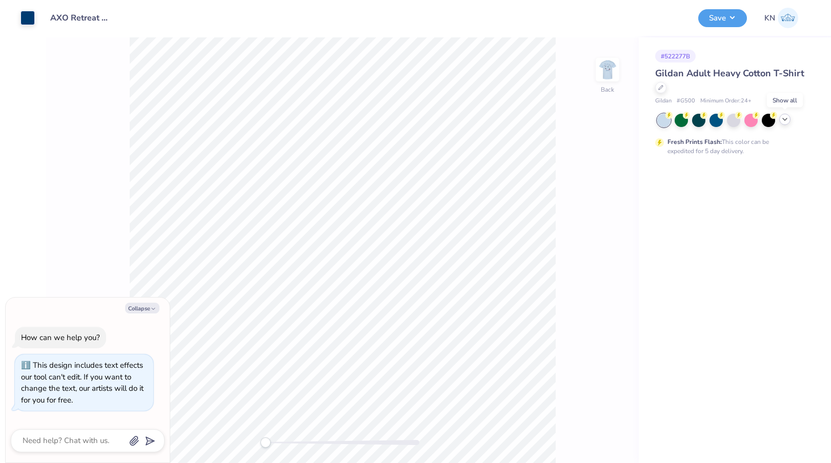
click at [787, 122] on icon at bounding box center [785, 119] width 8 height 8
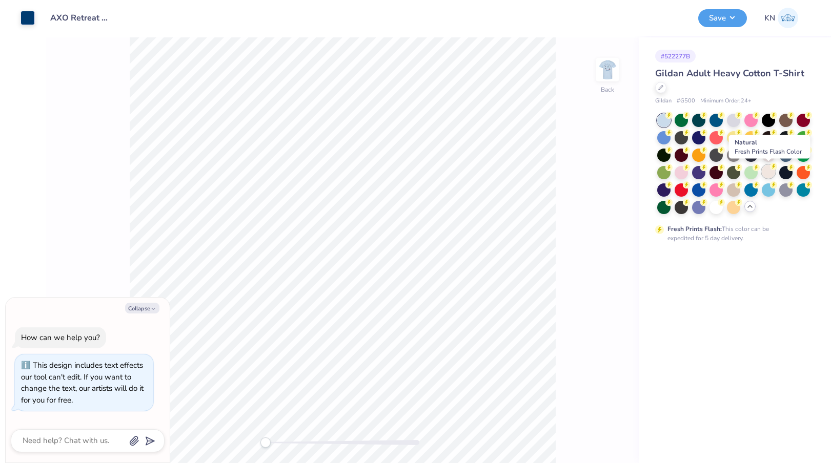
click at [770, 171] on div at bounding box center [768, 171] width 13 height 13
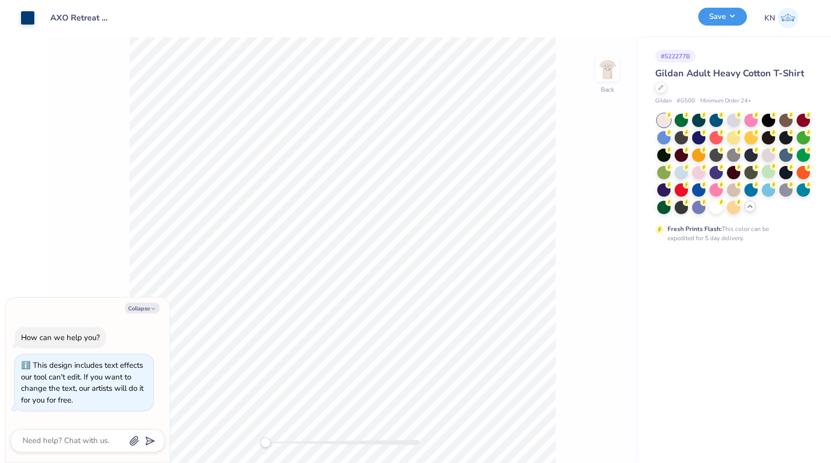
click at [726, 16] on button "Save" at bounding box center [722, 17] width 49 height 18
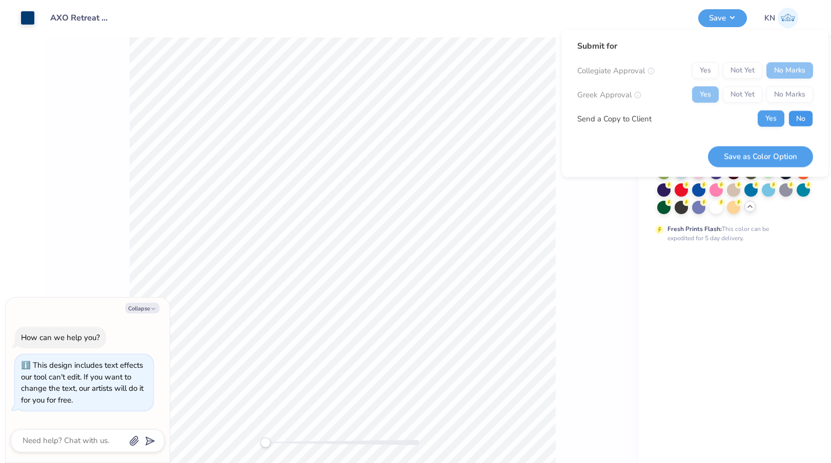
click at [797, 124] on button "No" at bounding box center [801, 119] width 25 height 16
click at [766, 158] on button "Save as Color Option" at bounding box center [760, 156] width 105 height 21
type textarea "x"
